Goal: Find specific page/section: Find specific page/section

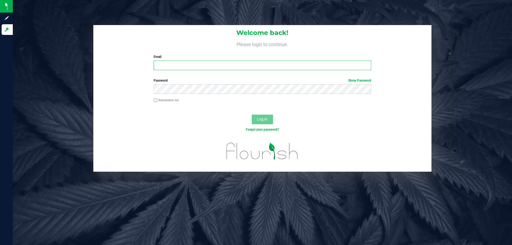
click at [197, 65] on input "Email" at bounding box center [261, 65] width 217 height 10
type input "[EMAIL_ADDRESS][DOMAIN_NAME]"
click at [252, 115] on button "Log In" at bounding box center [262, 120] width 21 height 10
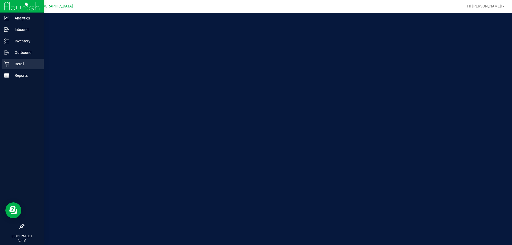
click at [6, 60] on div "Retail" at bounding box center [23, 64] width 42 height 11
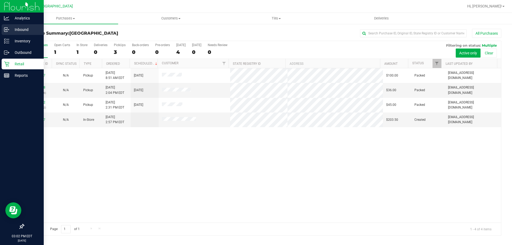
click at [15, 30] on p "Inbound" at bounding box center [25, 29] width 32 height 6
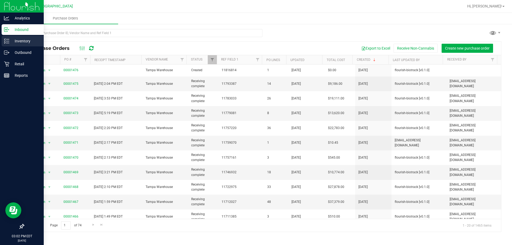
click at [6, 36] on div "Inventory" at bounding box center [23, 41] width 42 height 11
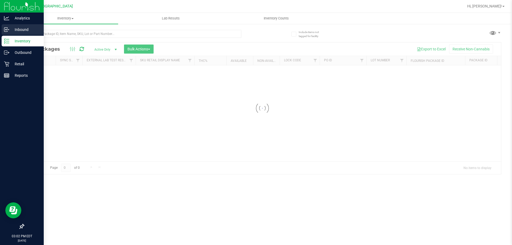
click at [11, 33] on div "Inbound" at bounding box center [23, 29] width 42 height 11
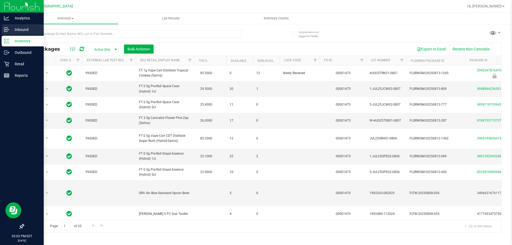
click at [11, 33] on p "Inbound" at bounding box center [25, 29] width 32 height 6
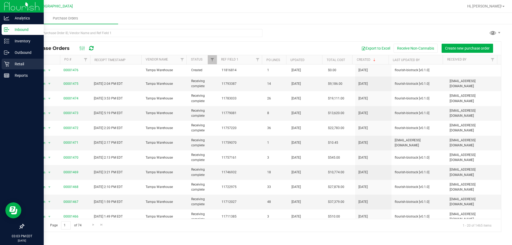
click at [7, 66] on icon at bounding box center [6, 63] width 5 height 5
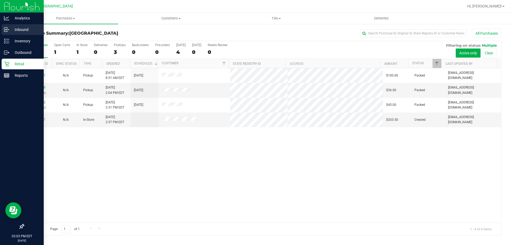
click at [1, 29] on link "Inbound" at bounding box center [22, 29] width 44 height 11
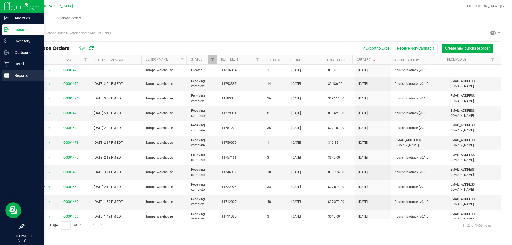
click at [14, 73] on p "Reports" at bounding box center [25, 75] width 32 height 6
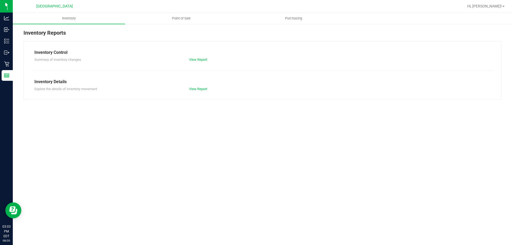
click at [162, 24] on ul "Inventory Point of Sale Purchasing" at bounding box center [269, 18] width 512 height 11
click at [163, 20] on uib-tab-heading "Point of Sale" at bounding box center [181, 18] width 112 height 11
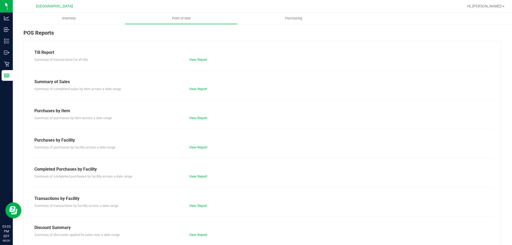
click at [195, 179] on div "Till Report Summary of transactions for all tills View Report Summary of Sales …" at bounding box center [262, 158] width 478 height 234
click at [197, 174] on div "View Report" at bounding box center [223, 176] width 77 height 5
click at [197, 175] on link "View Report" at bounding box center [198, 176] width 18 height 4
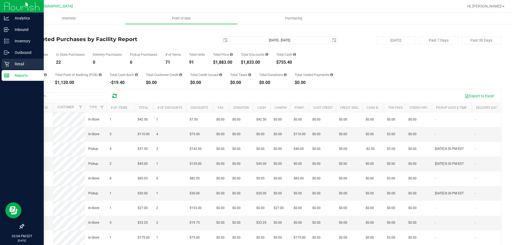
click at [11, 63] on p "Retail" at bounding box center [25, 64] width 32 height 6
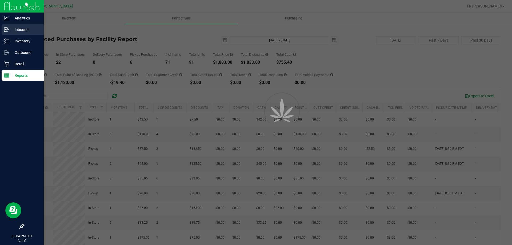
click at [23, 34] on div "Inbound" at bounding box center [23, 29] width 42 height 11
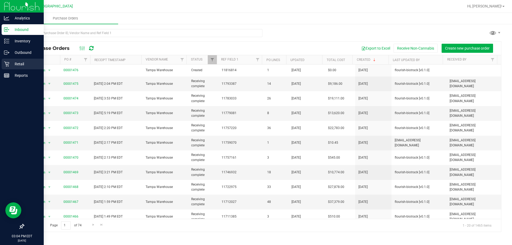
click at [23, 66] on p "Retail" at bounding box center [25, 64] width 32 height 6
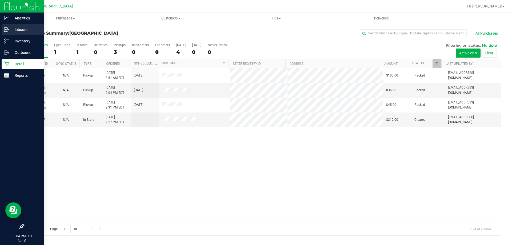
click at [34, 31] on p "Inbound" at bounding box center [25, 29] width 32 height 6
